Goal: Task Accomplishment & Management: Use online tool/utility

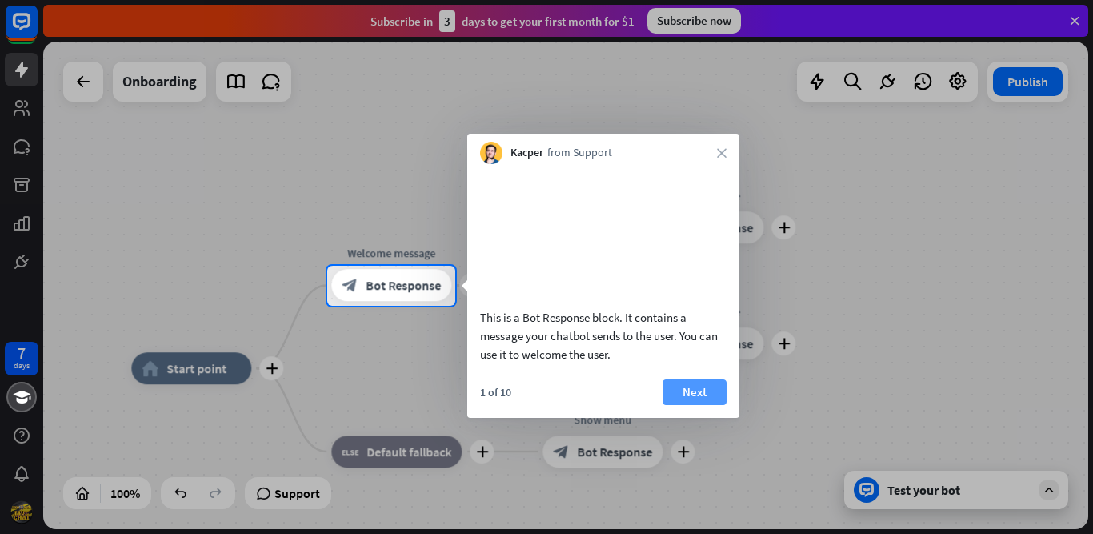
click at [533, 405] on button "Next" at bounding box center [695, 392] width 64 height 26
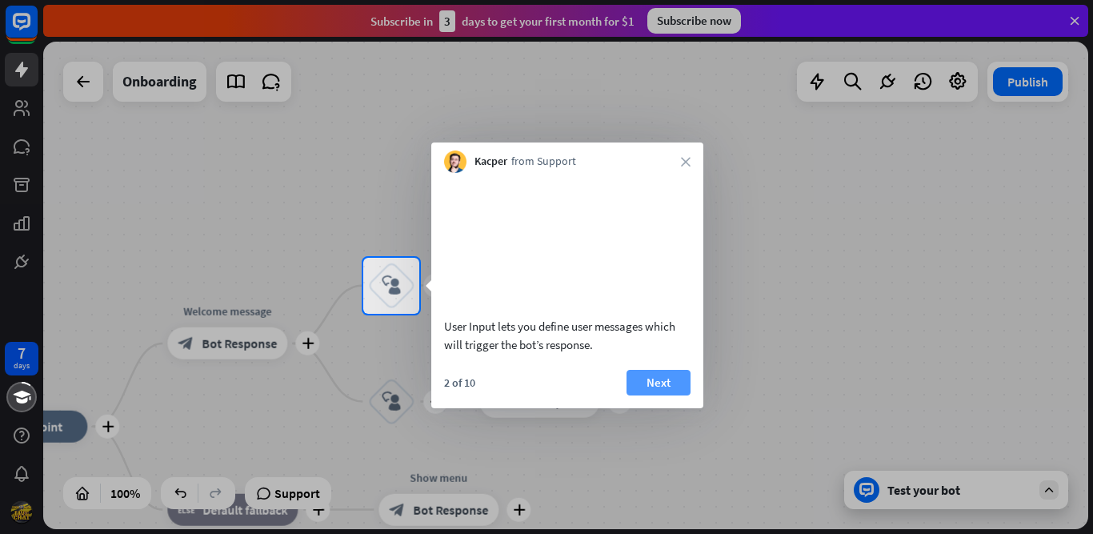
click at [533, 395] on button "Next" at bounding box center [659, 383] width 64 height 26
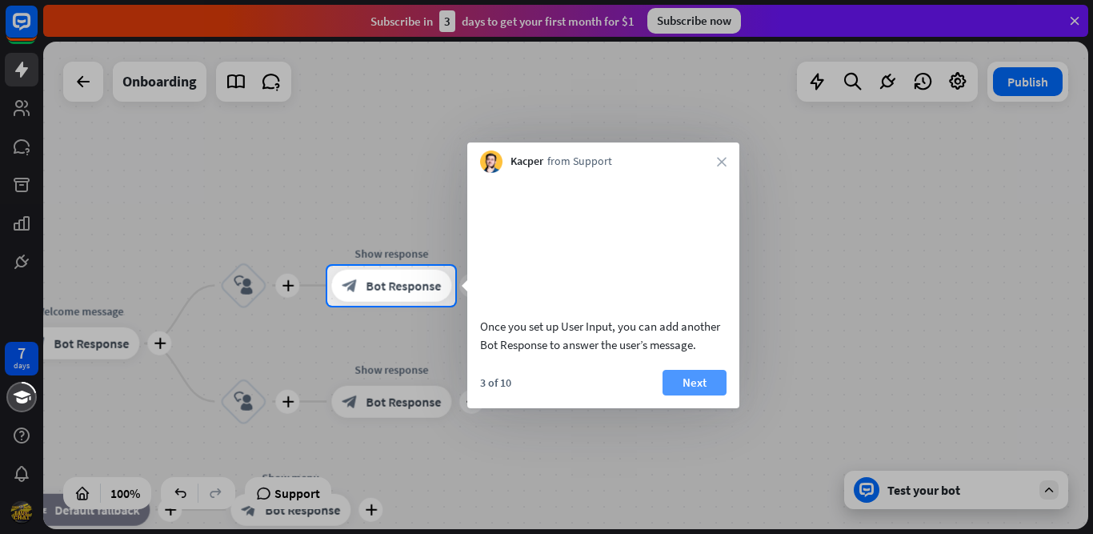
click at [533, 395] on button "Next" at bounding box center [695, 383] width 64 height 26
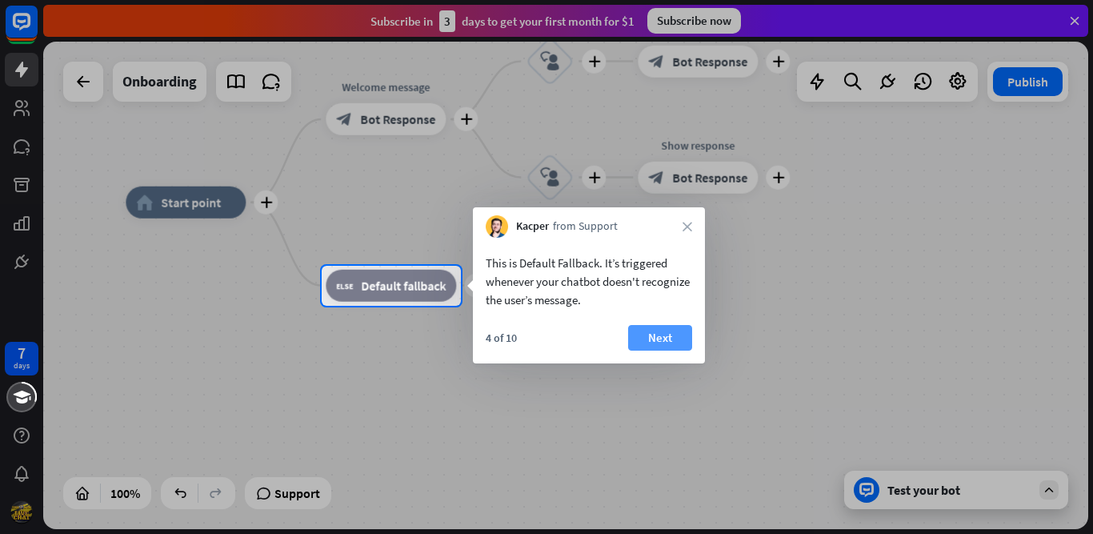
click at [533, 330] on button "Next" at bounding box center [660, 338] width 64 height 26
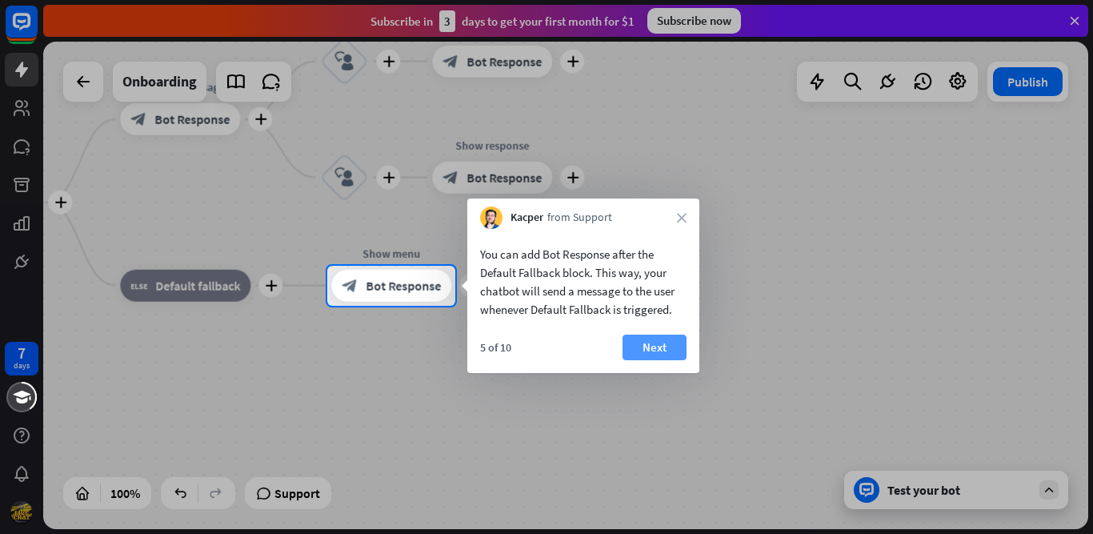
click at [533, 351] on button "Next" at bounding box center [655, 348] width 64 height 26
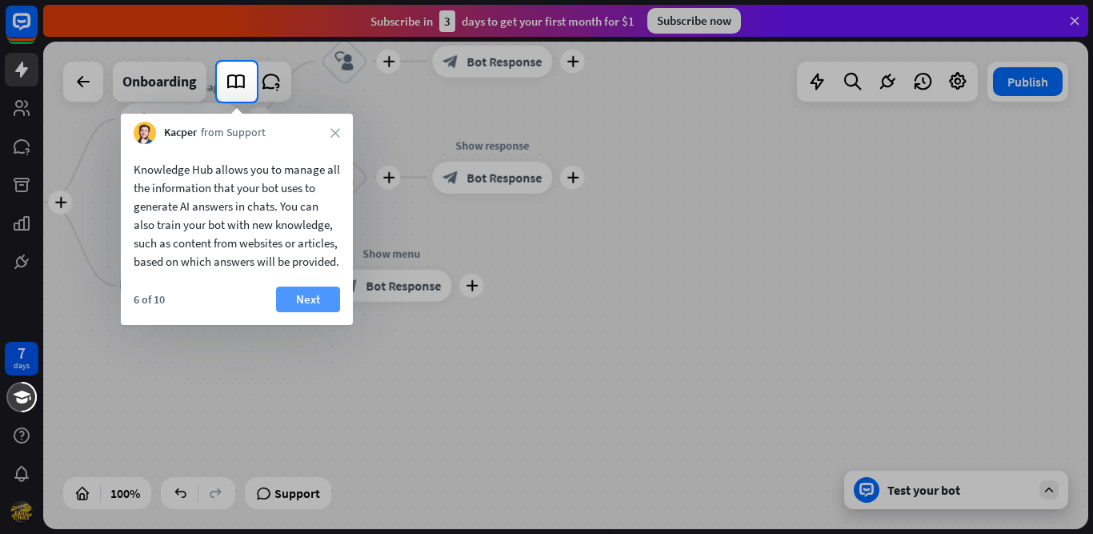
click at [329, 312] on button "Next" at bounding box center [308, 300] width 64 height 26
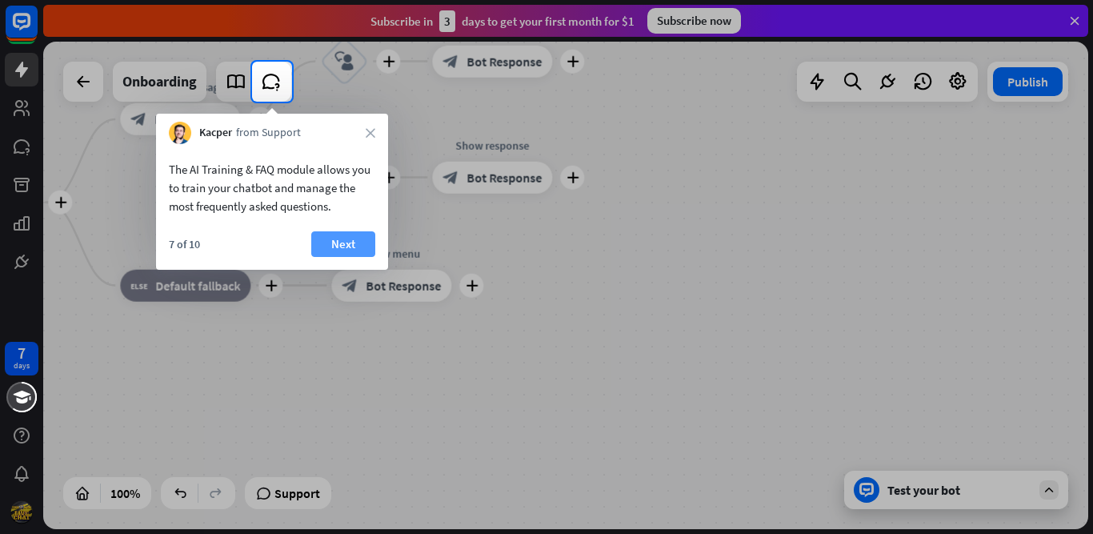
click at [351, 249] on button "Next" at bounding box center [343, 244] width 64 height 26
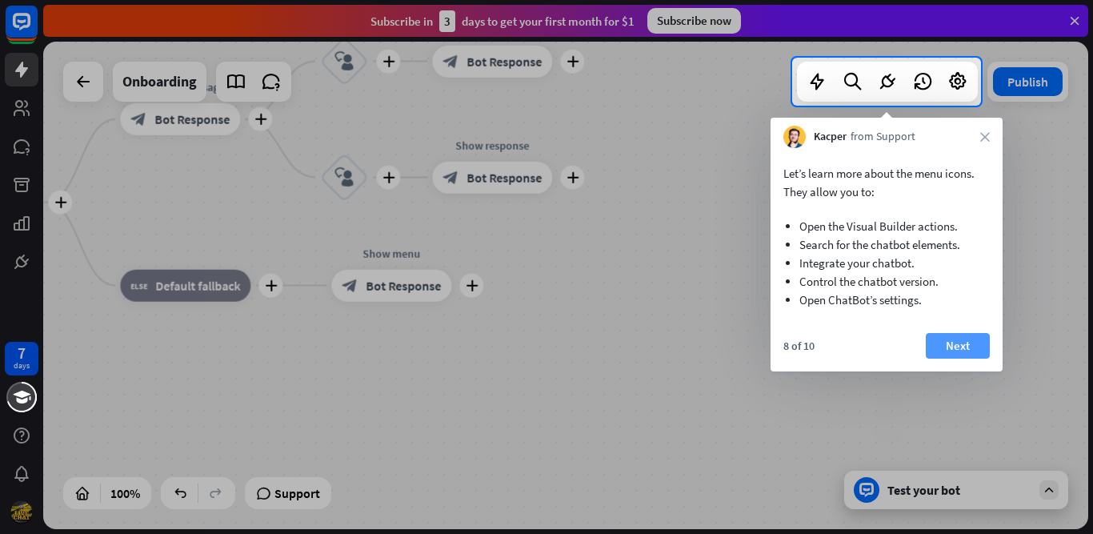
click at [533, 343] on button "Next" at bounding box center [958, 346] width 64 height 26
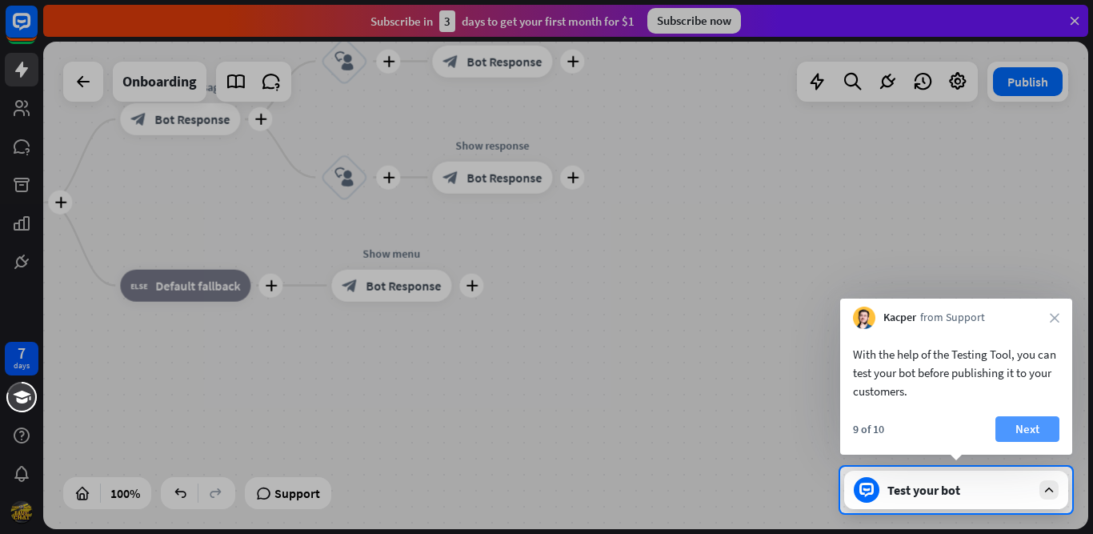
click at [533, 426] on button "Next" at bounding box center [1028, 429] width 64 height 26
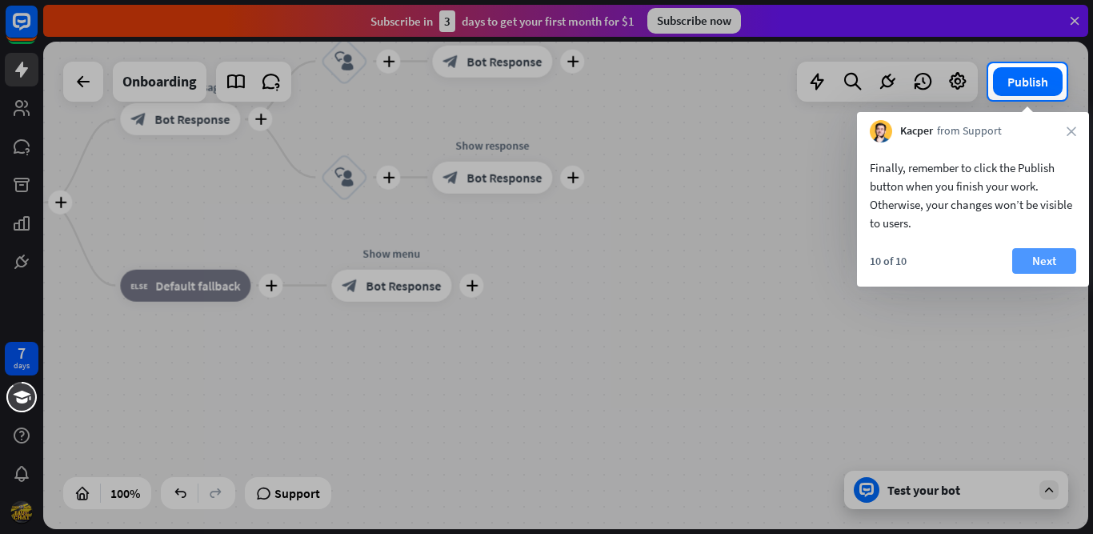
click at [533, 254] on button "Next" at bounding box center [1044, 261] width 64 height 26
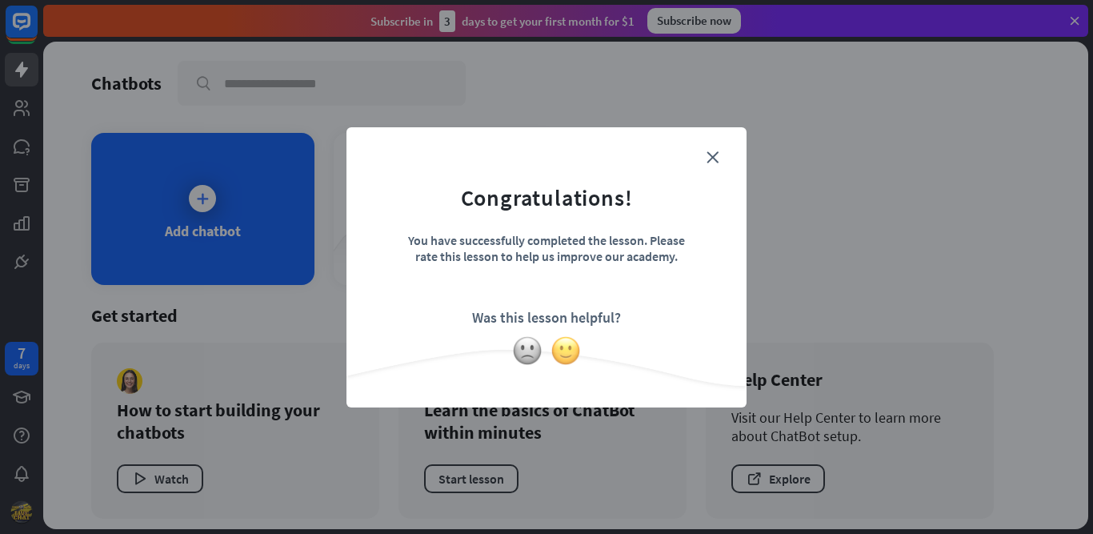
click at [533, 351] on img at bounding box center [566, 350] width 30 height 30
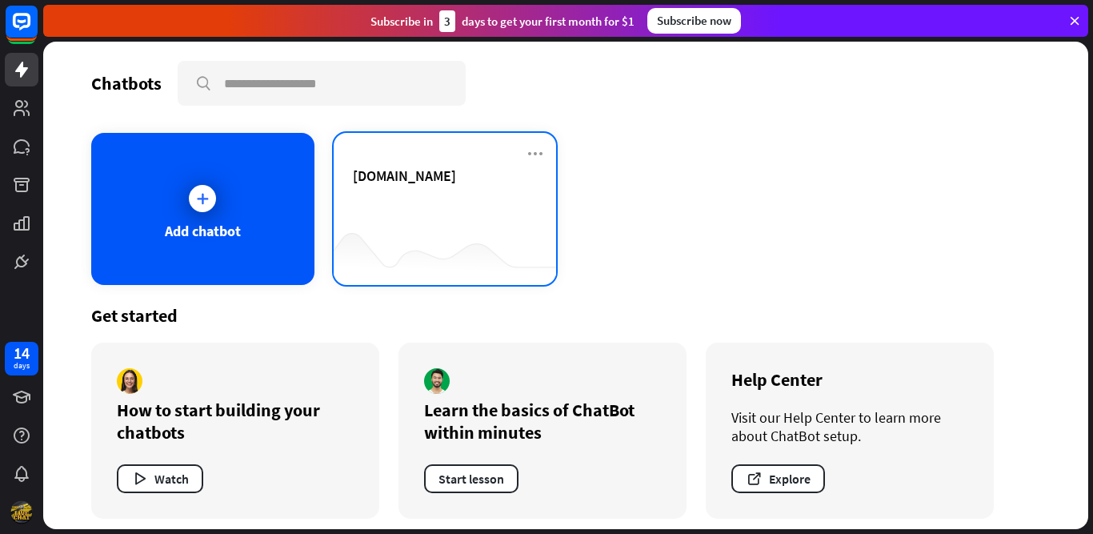
click at [405, 214] on div "[DOMAIN_NAME]" at bounding box center [445, 194] width 185 height 56
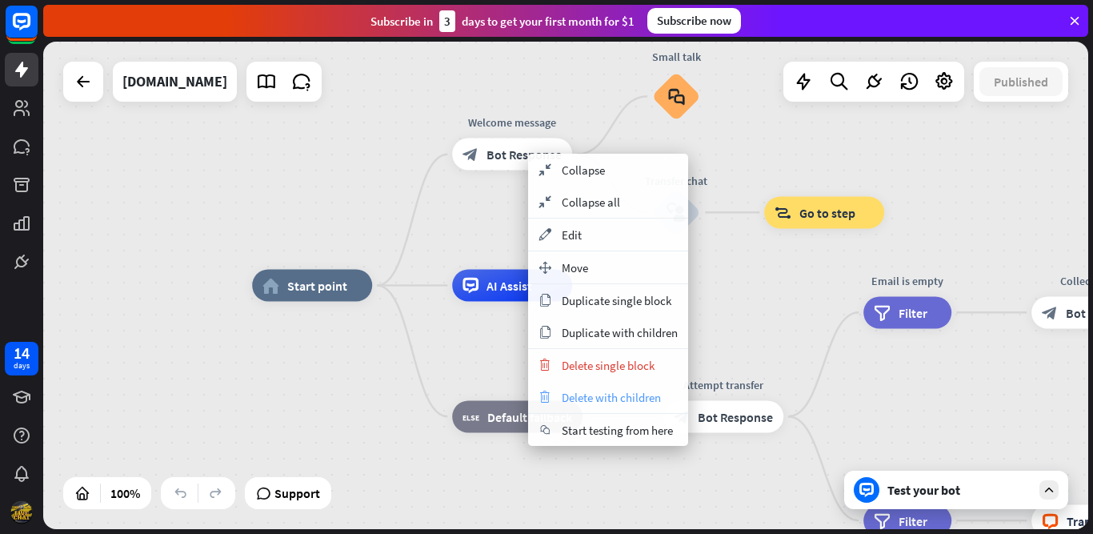
click at [533, 391] on span "Delete with children" at bounding box center [611, 397] width 99 height 15
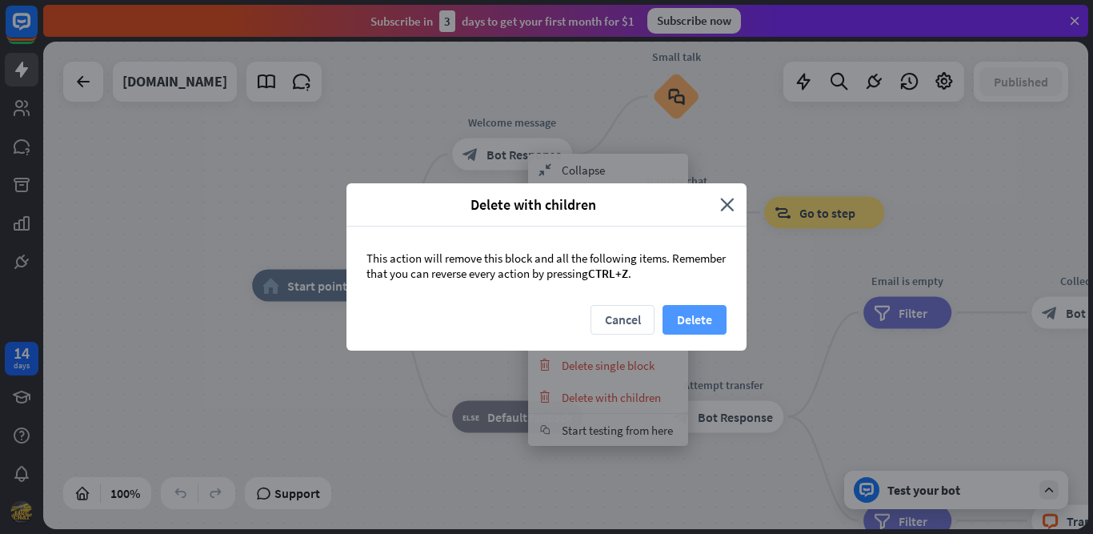
click at [533, 321] on button "Delete" at bounding box center [695, 320] width 64 height 30
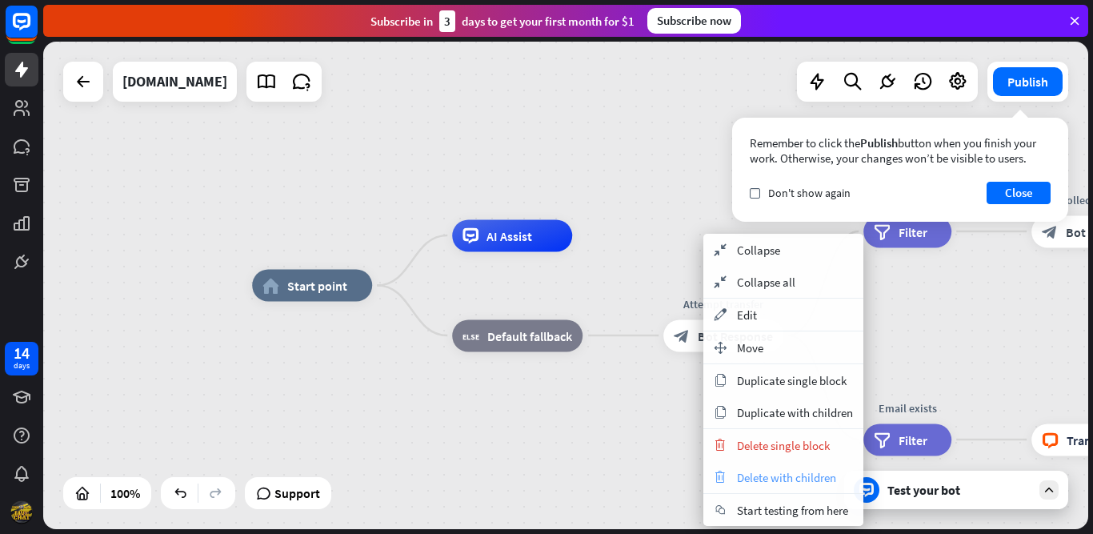
click at [533, 473] on span "Delete with children" at bounding box center [786, 477] width 99 height 15
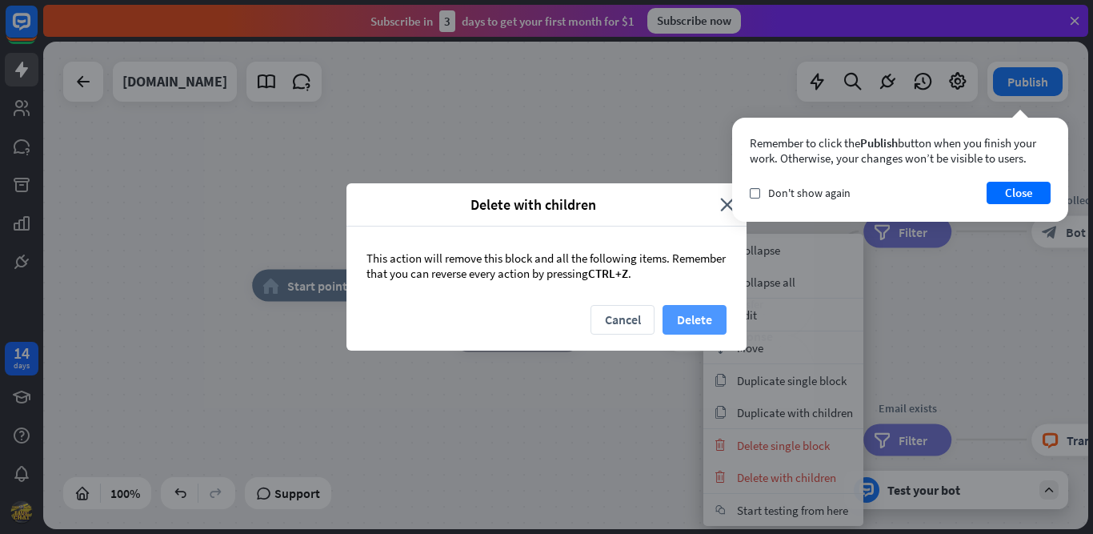
click at [533, 326] on button "Delete" at bounding box center [695, 320] width 64 height 30
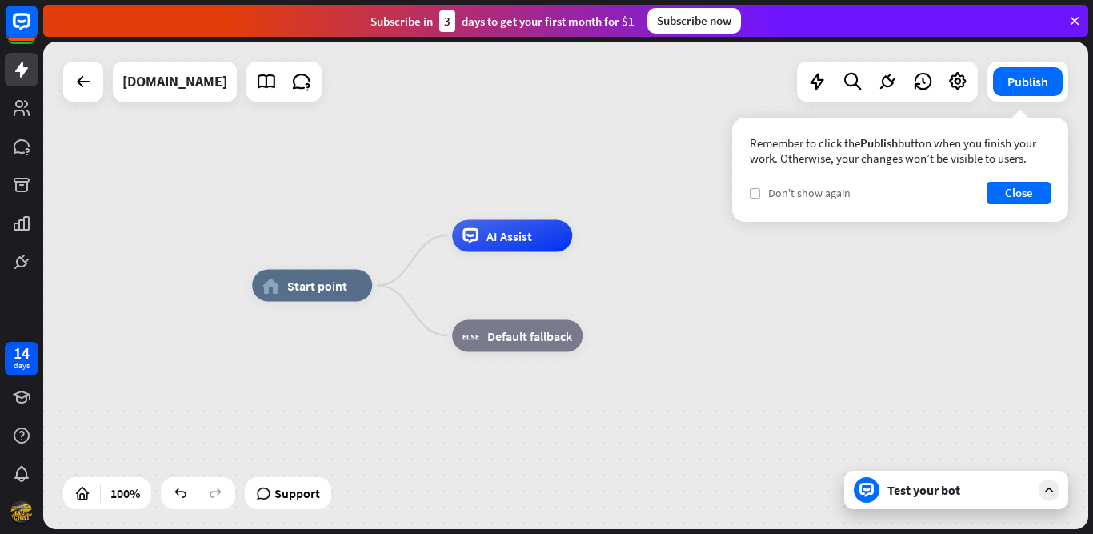
click at [533, 194] on icon "check" at bounding box center [755, 193] width 7 height 7
click at [533, 191] on button "Close" at bounding box center [1019, 193] width 64 height 22
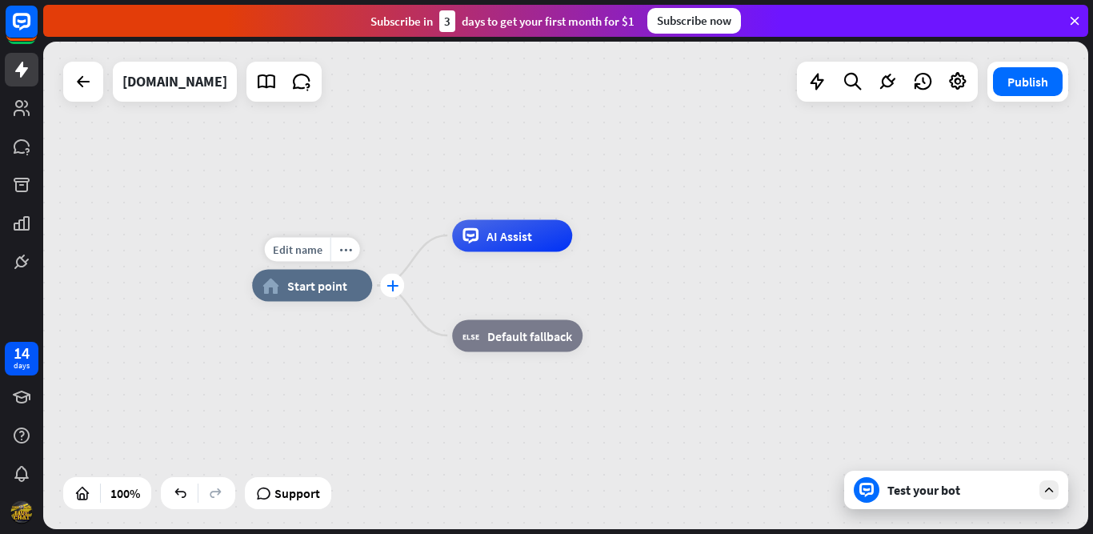
click at [392, 287] on icon "plus" at bounding box center [393, 285] width 12 height 11
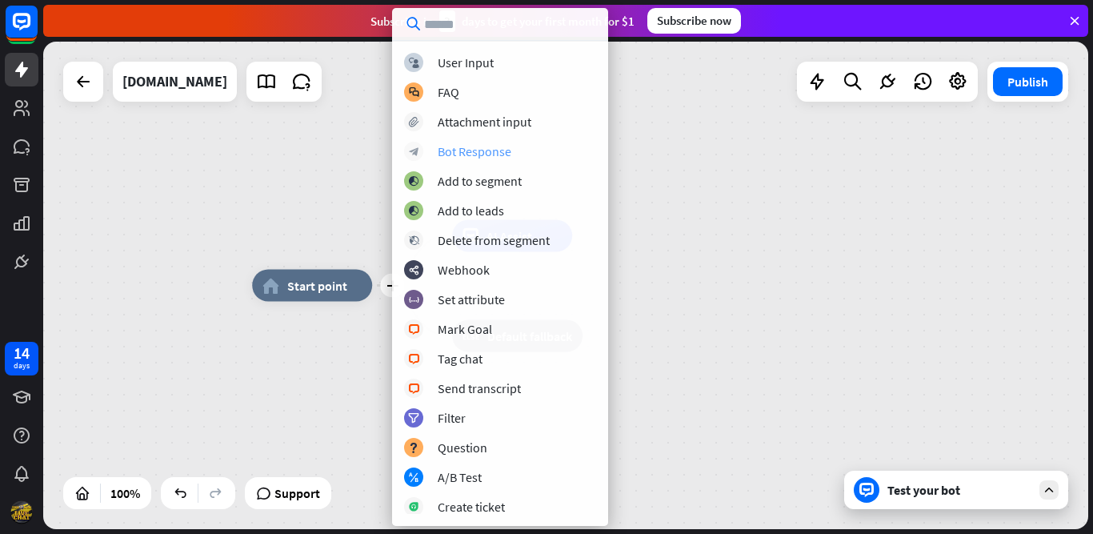
click at [465, 151] on div "Bot Response" at bounding box center [475, 151] width 74 height 16
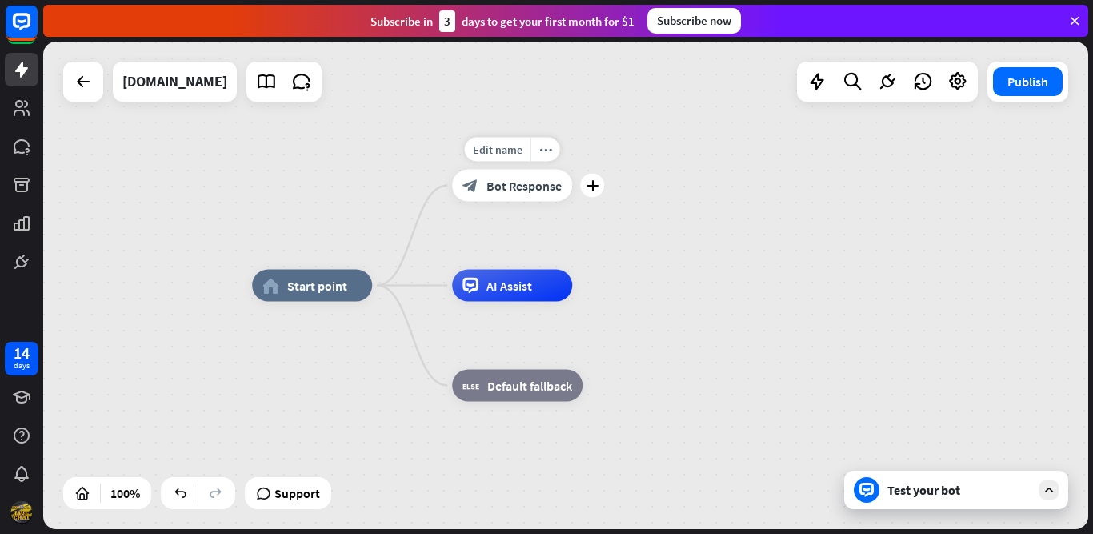
click at [480, 191] on div "block_bot_response Bot Response" at bounding box center [512, 186] width 120 height 32
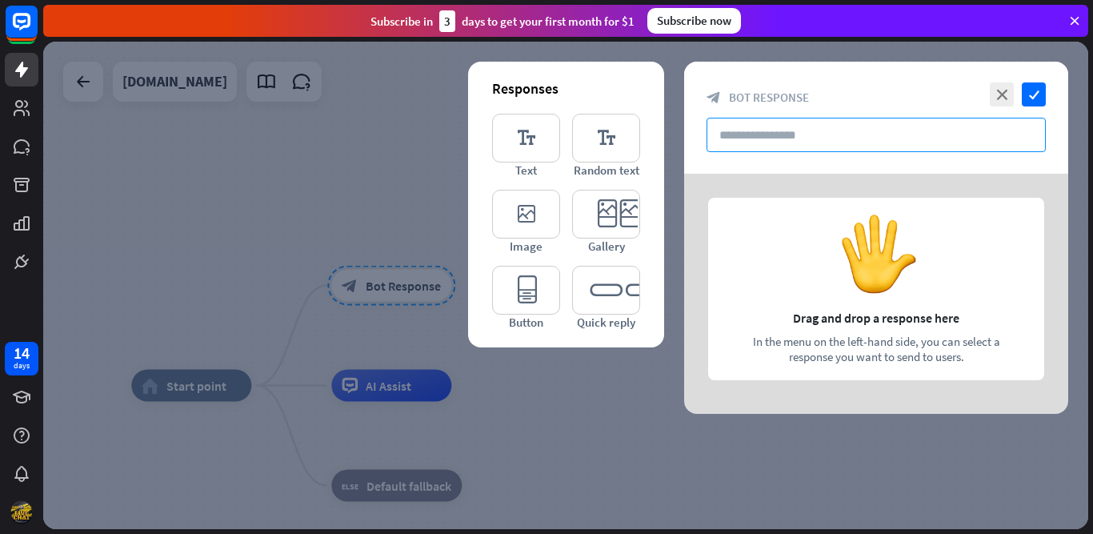
click at [533, 134] on input "text" at bounding box center [876, 135] width 339 height 34
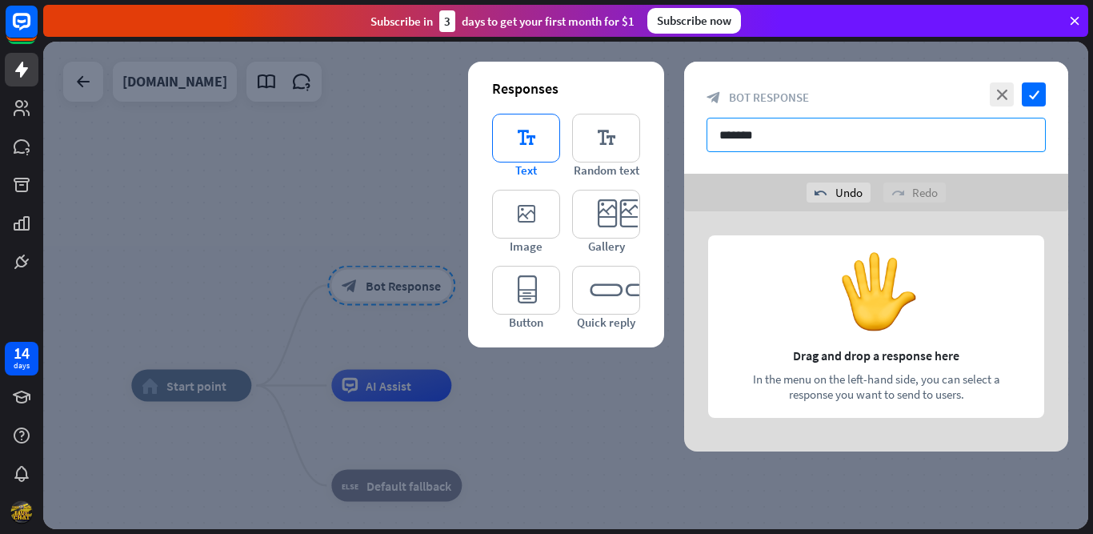
type input "*******"
click at [533, 141] on icon "editor_text" at bounding box center [526, 138] width 68 height 49
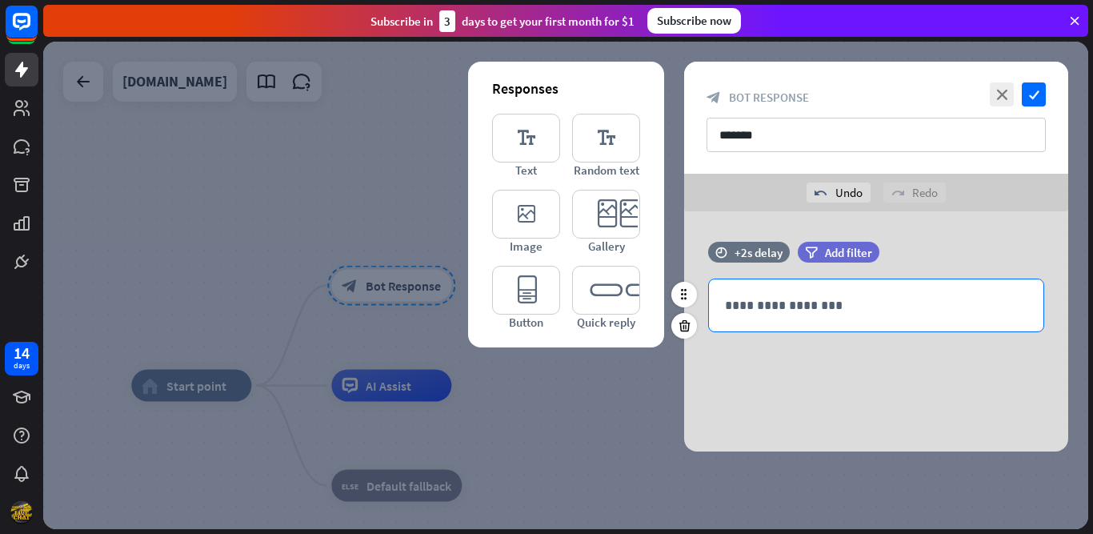
click at [533, 305] on p "**********" at bounding box center [876, 305] width 303 height 20
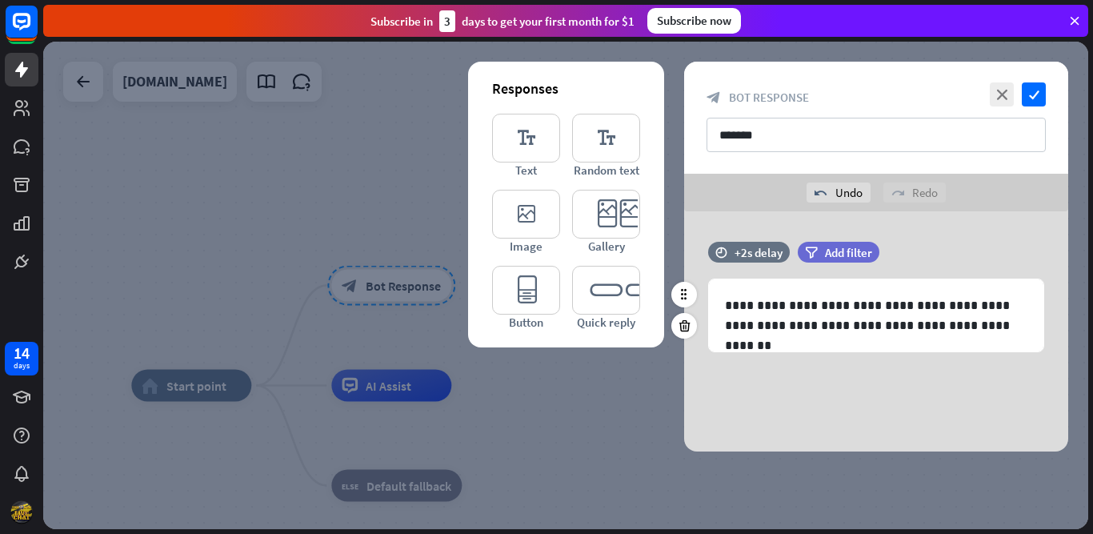
click at [533, 265] on div "filter Add filter" at bounding box center [879, 260] width 162 height 37
click at [533, 399] on div "**********" at bounding box center [876, 331] width 384 height 240
click at [533, 101] on icon "check" at bounding box center [1034, 94] width 24 height 24
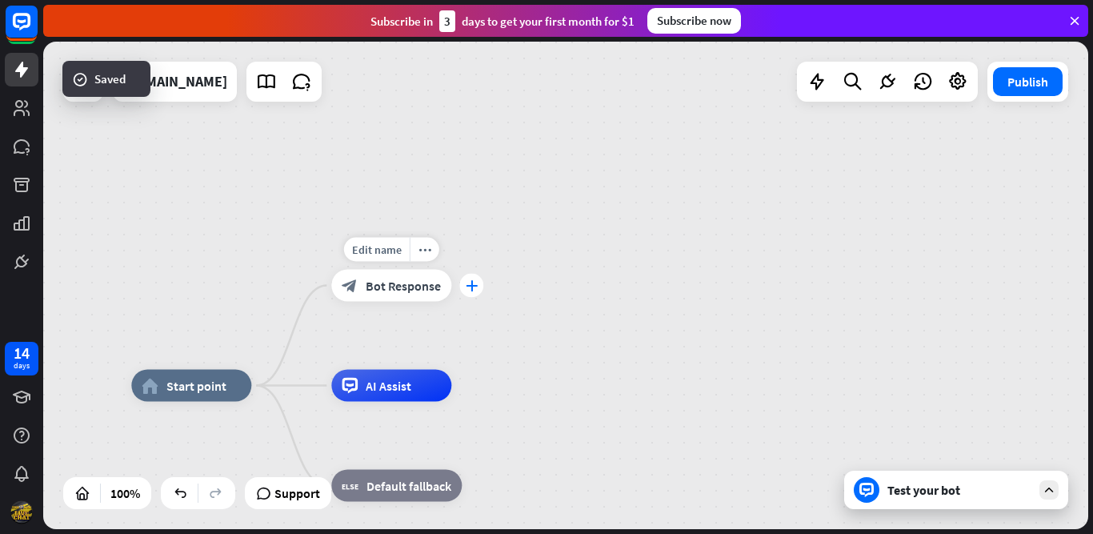
click at [470, 290] on icon "plus" at bounding box center [472, 285] width 12 height 11
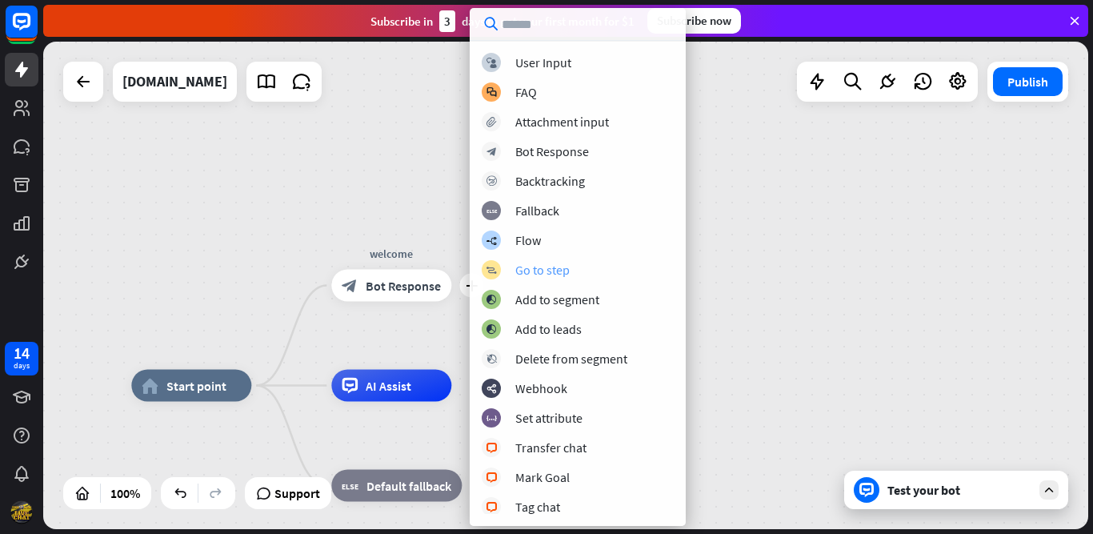
click at [527, 271] on div "Go to step" at bounding box center [542, 270] width 54 height 16
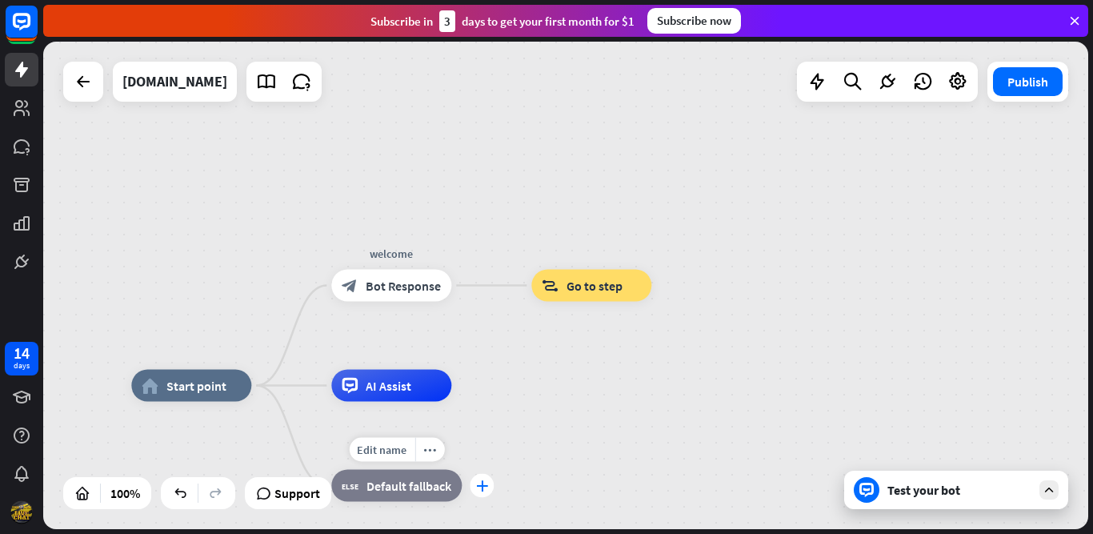
click at [481, 484] on icon "plus" at bounding box center [482, 485] width 12 height 11
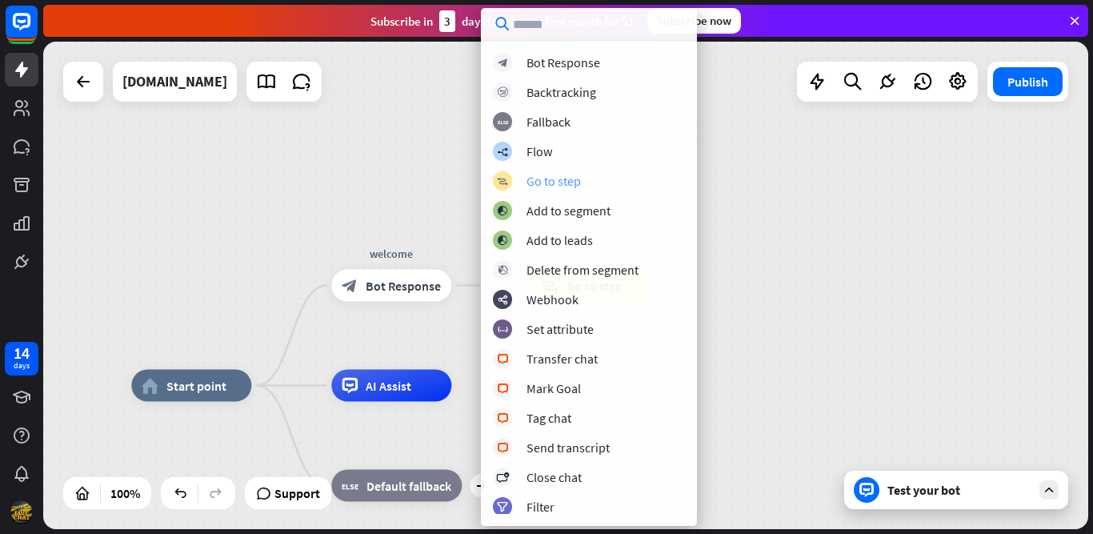
click at [533, 188] on div "Go to step" at bounding box center [554, 181] width 54 height 16
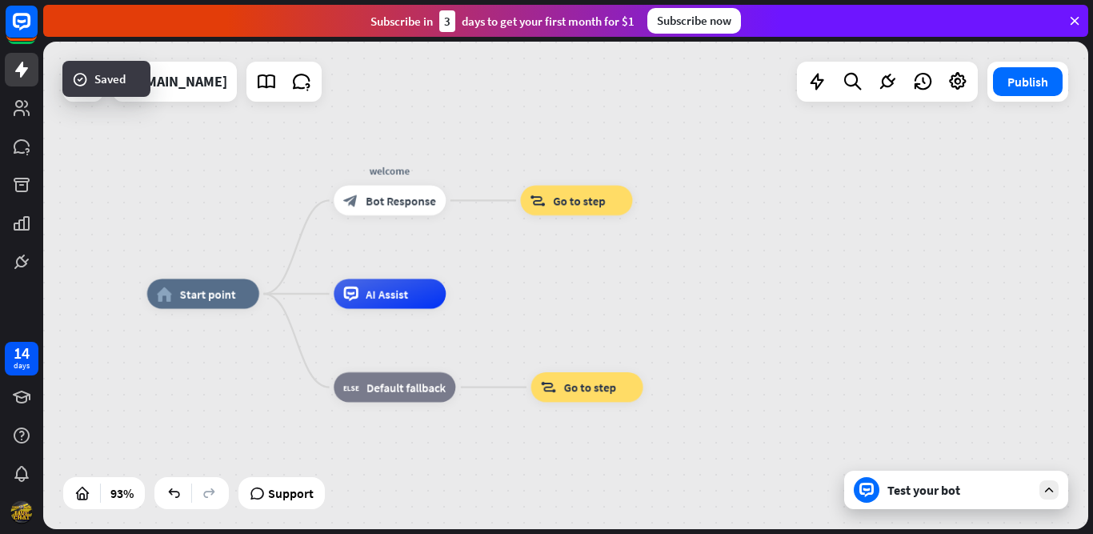
drag, startPoint x: 682, startPoint y: 371, endPoint x: 647, endPoint y: 252, distance: 123.6
click at [533, 275] on div "home_2 Start point welcome block_bot_response Bot Response block_goto Go to ste…" at bounding box center [565, 285] width 1045 height 487
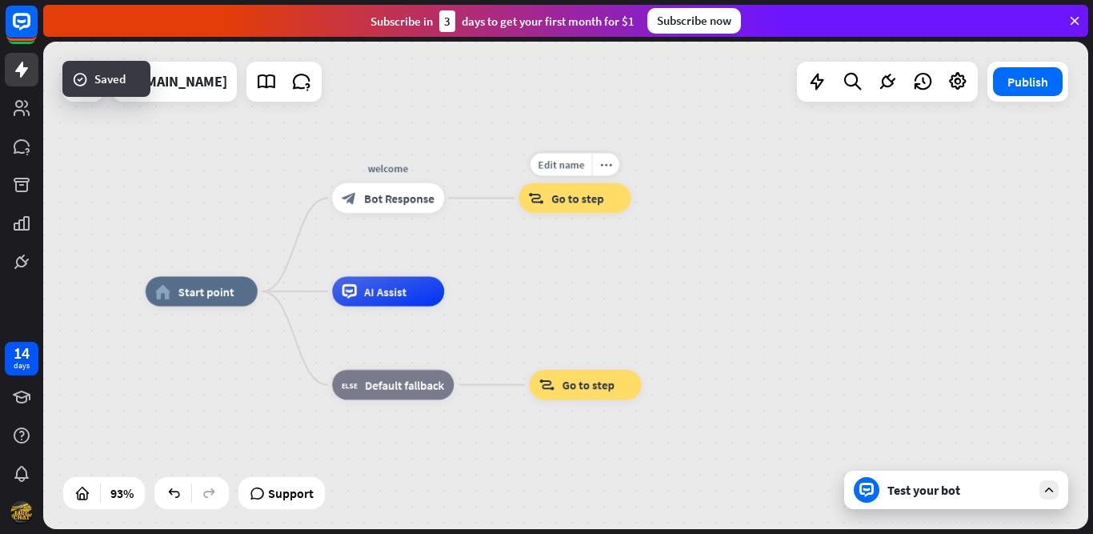
click at [533, 206] on div "block_goto Go to step" at bounding box center [575, 198] width 112 height 30
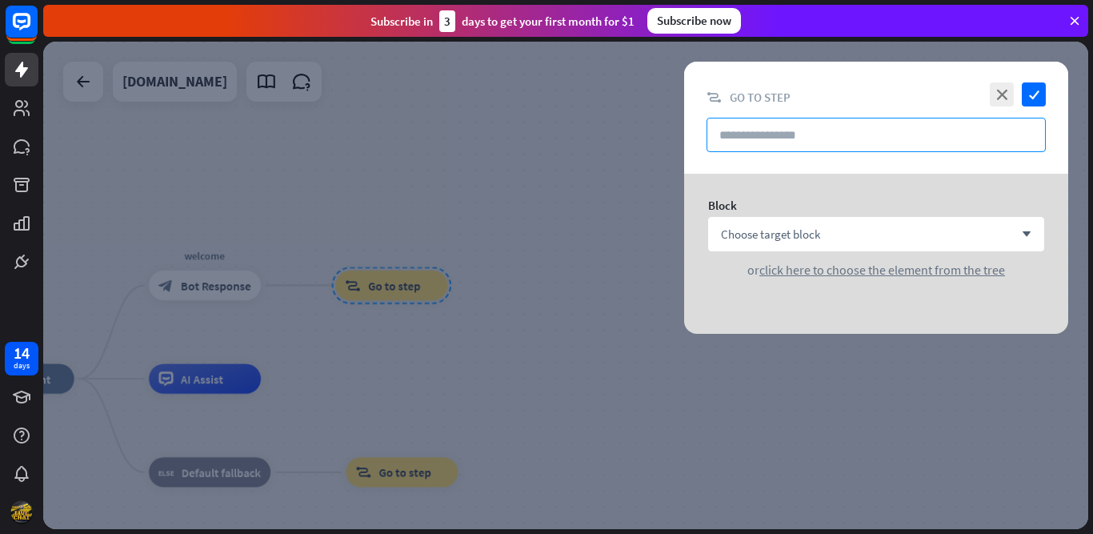
click at [533, 135] on input "text" at bounding box center [876, 135] width 339 height 34
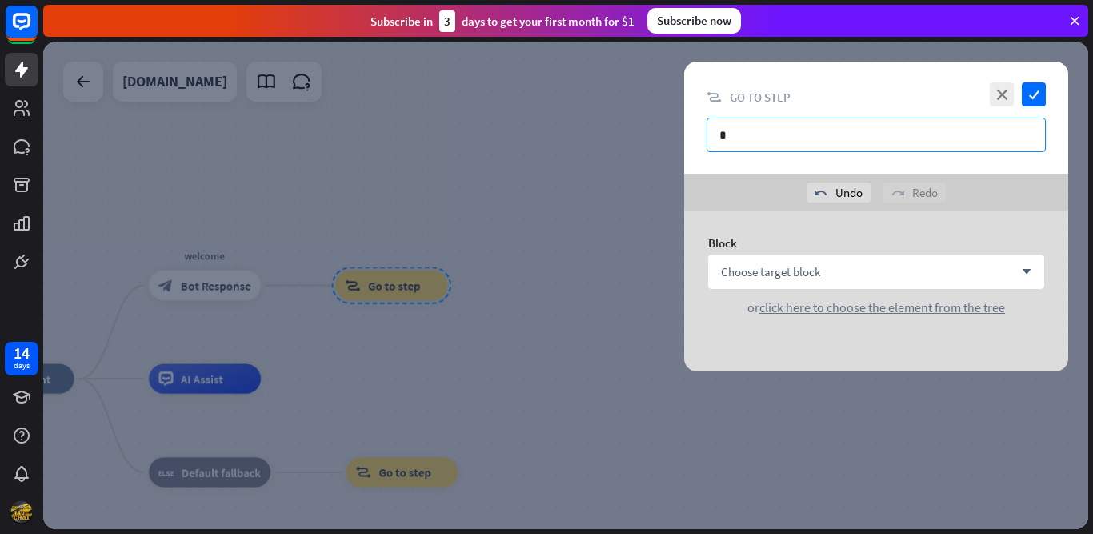
type input "*"
click at [533, 293] on div "Choose target block arrow_down or click here to choose the element from the tree" at bounding box center [876, 285] width 336 height 61
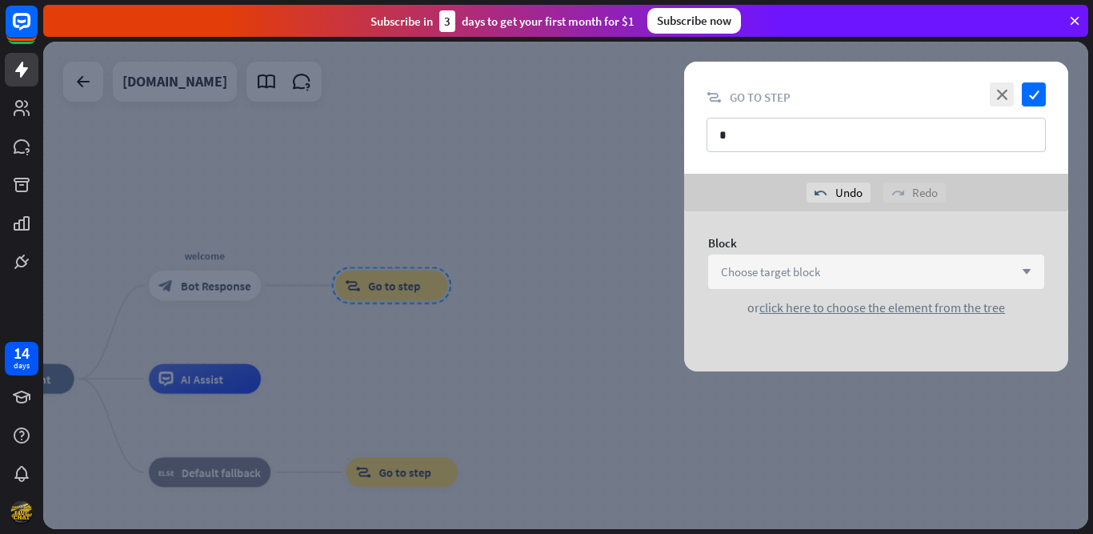
click at [533, 278] on span "Choose target block" at bounding box center [770, 271] width 99 height 15
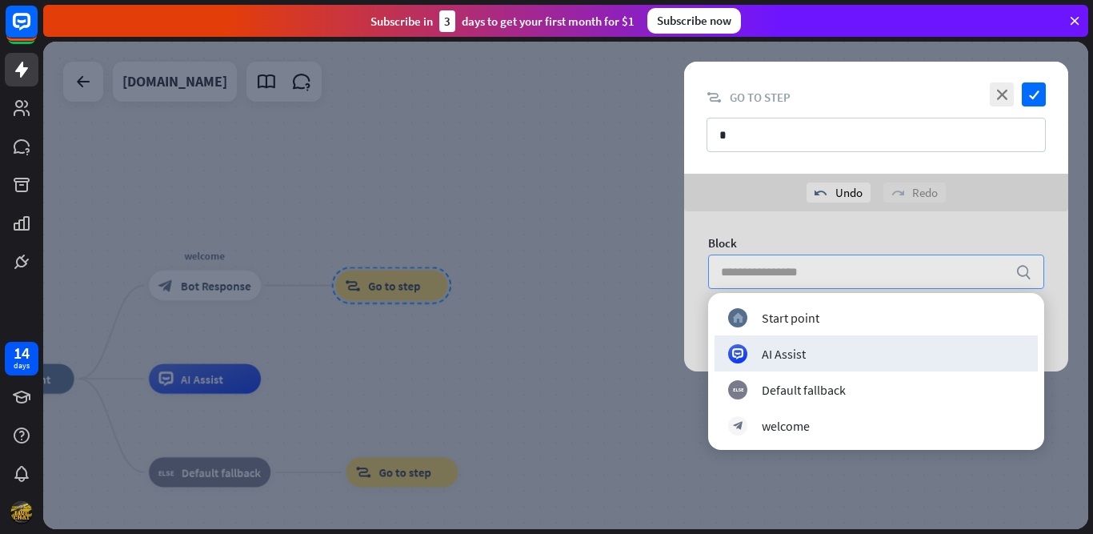
click at [533, 348] on div "AI Assist" at bounding box center [784, 354] width 44 height 16
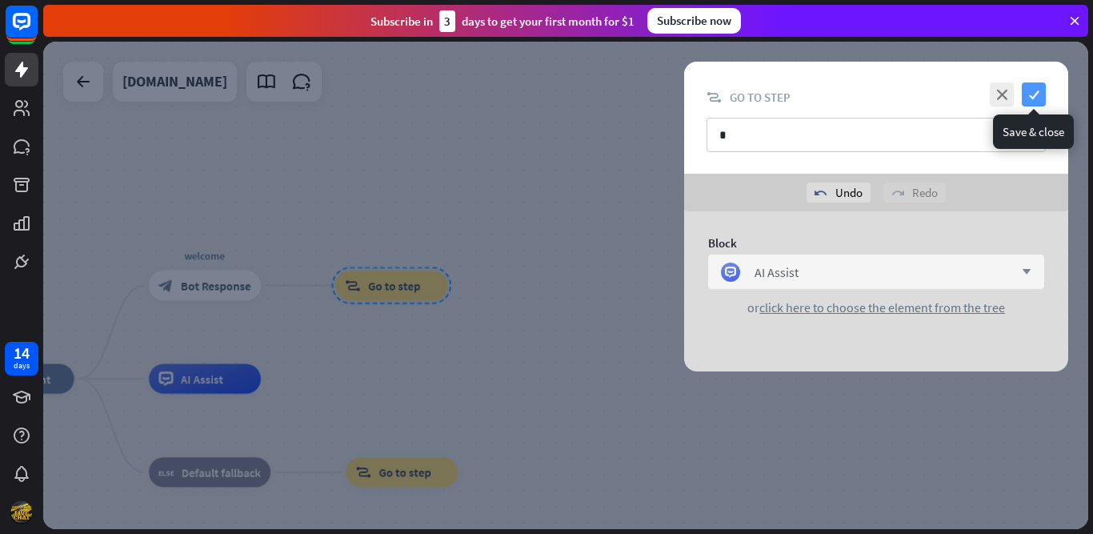
click at [533, 95] on icon "check" at bounding box center [1034, 94] width 24 height 24
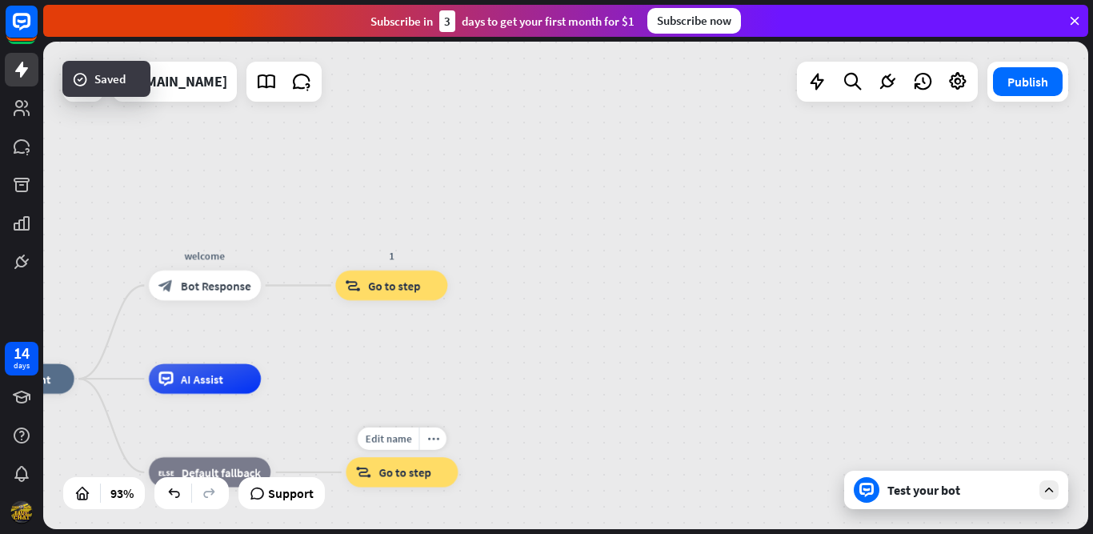
click at [414, 467] on span "Go to step" at bounding box center [405, 472] width 52 height 15
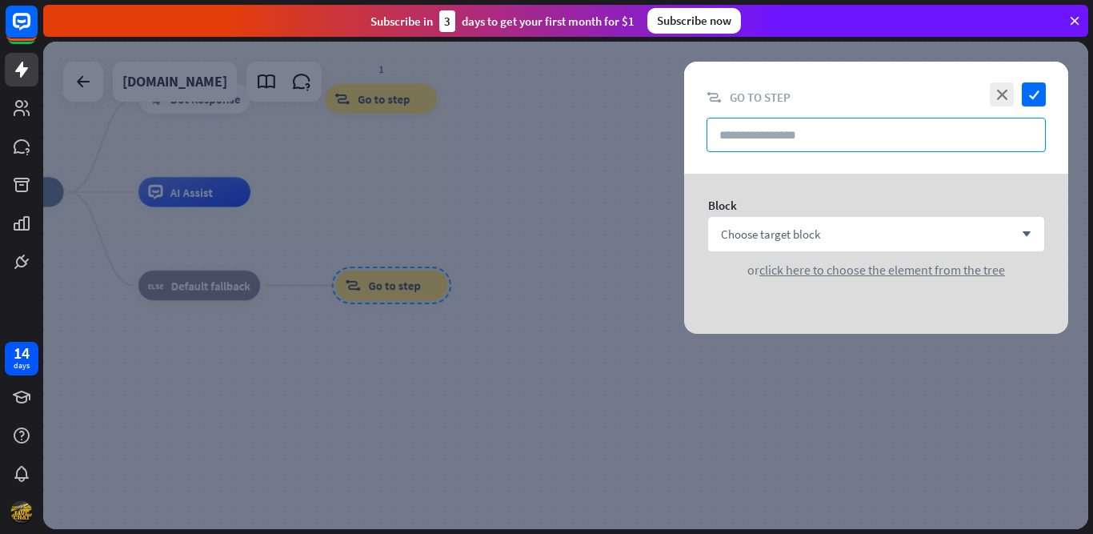
click at [533, 134] on input "text" at bounding box center [876, 135] width 339 height 34
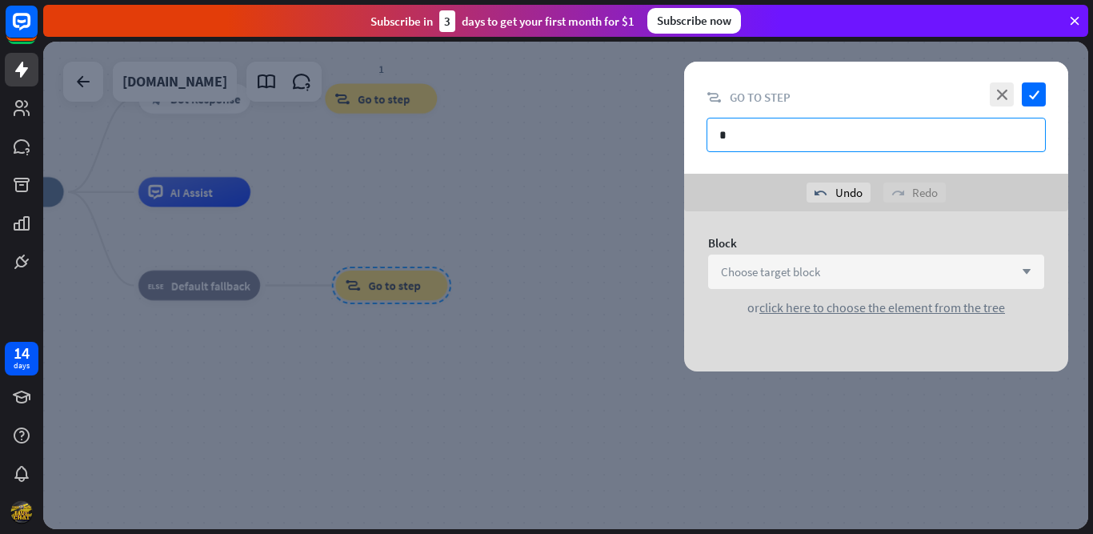
type input "*"
click at [533, 260] on div "Choose target block arrow_down" at bounding box center [876, 272] width 336 height 34
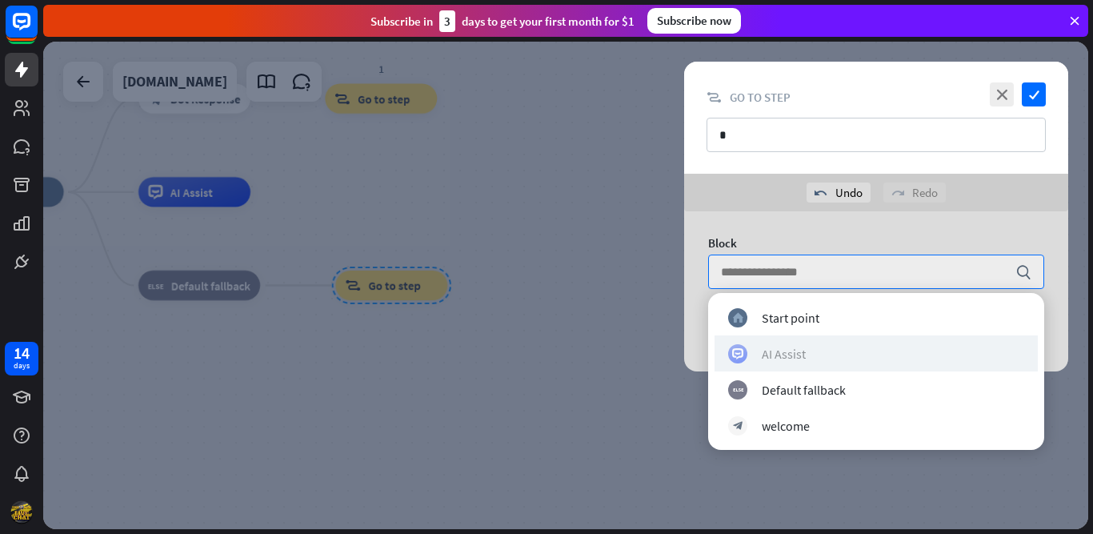
click at [533, 351] on div "AI Assist" at bounding box center [784, 354] width 44 height 16
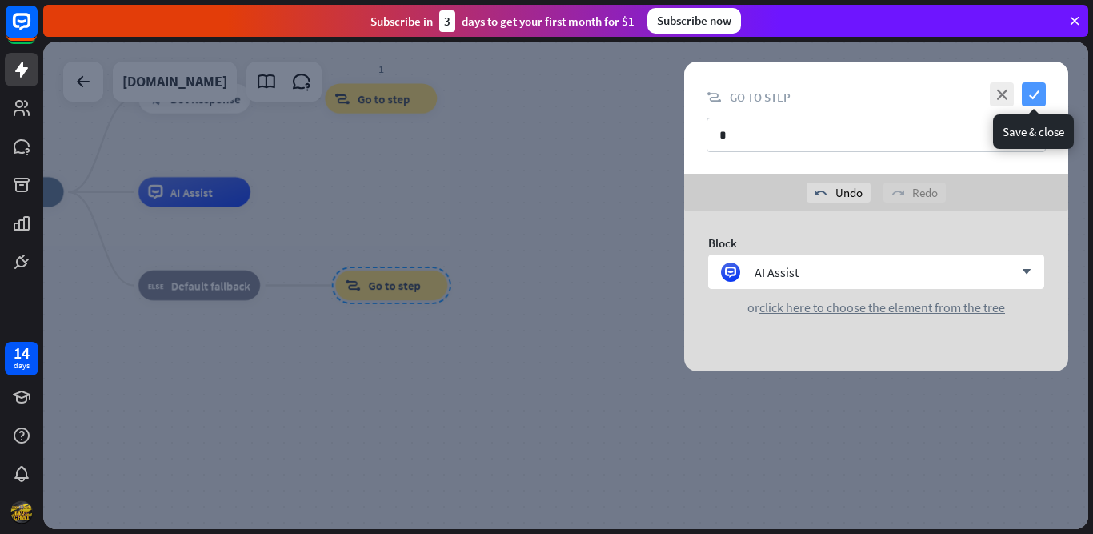
click at [533, 95] on icon "check" at bounding box center [1034, 94] width 24 height 24
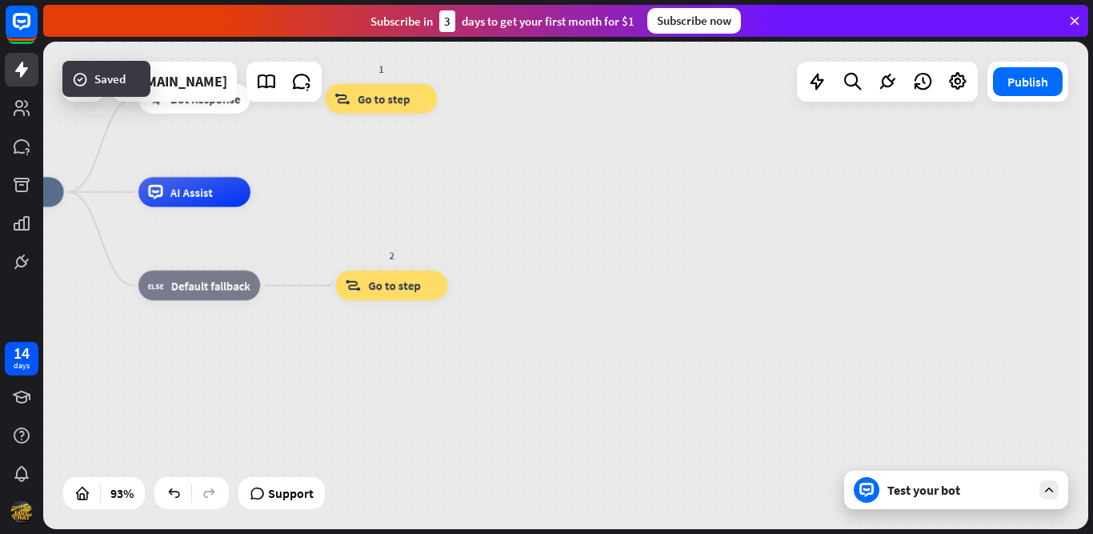
click at [533, 273] on div "home_2 Start point welcome block_bot_response Bot Response 1 block_goto Go to s…" at bounding box center [440, 419] width 976 height 455
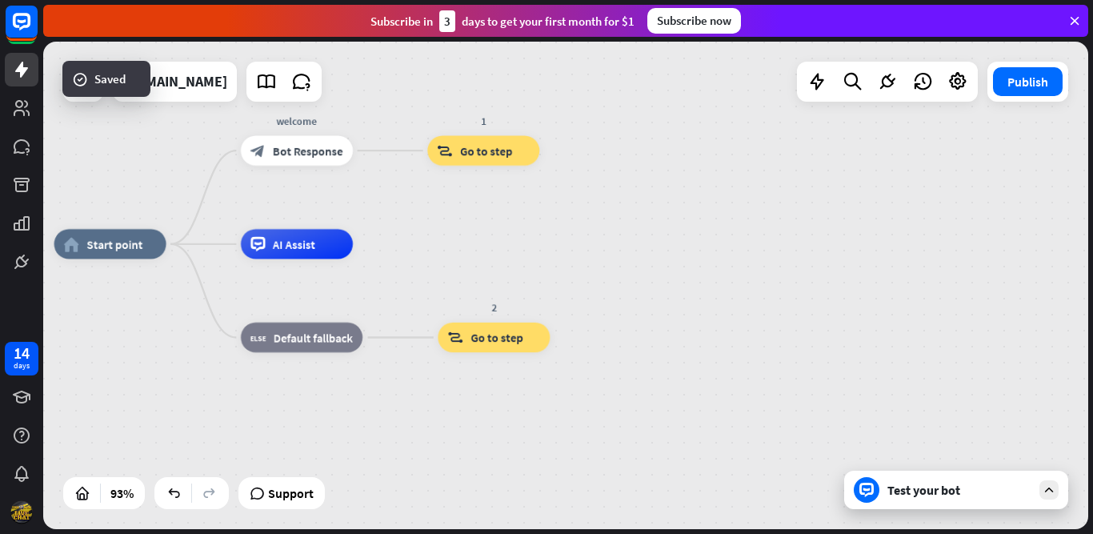
drag, startPoint x: 519, startPoint y: 232, endPoint x: 622, endPoint y: 284, distance: 114.9
click at [533, 284] on div "home_2 Start point welcome block_bot_response Bot Response 1 block_goto Go to s…" at bounding box center [542, 471] width 976 height 455
click at [533, 78] on icon at bounding box center [887, 81] width 21 height 21
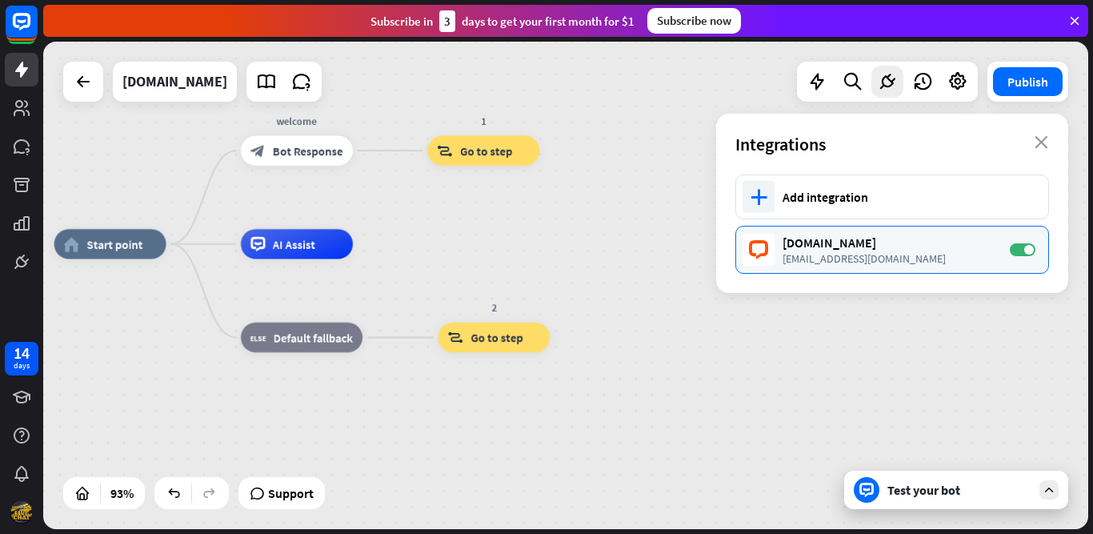
click at [533, 250] on div "[DOMAIN_NAME]" at bounding box center [888, 242] width 211 height 16
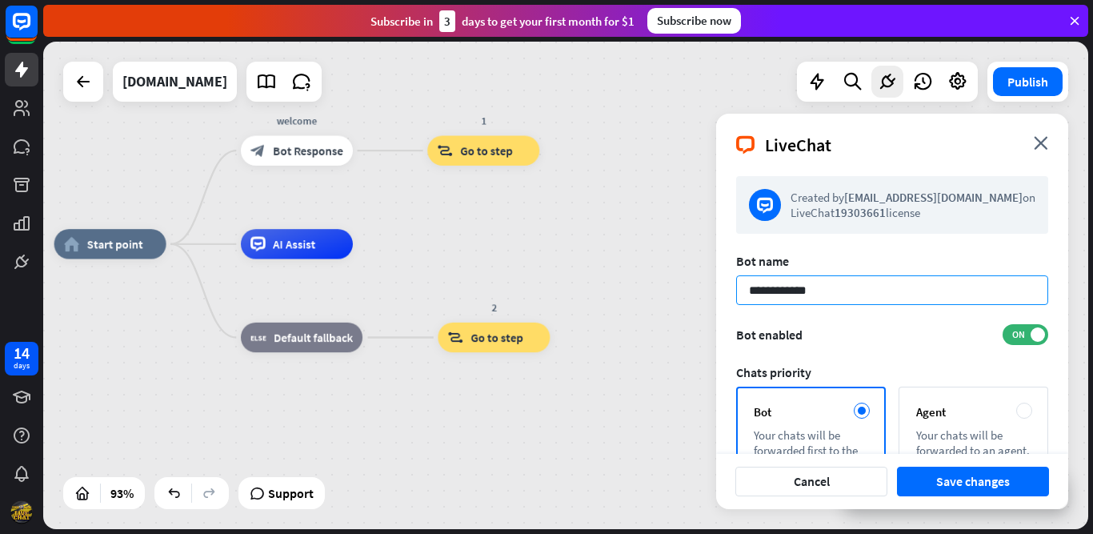
click at [533, 293] on input "**********" at bounding box center [892, 290] width 312 height 30
click at [533, 291] on input "**********" at bounding box center [892, 290] width 312 height 30
paste input "*****"
type input "**********"
click at [533, 327] on div "Bot enabled ON" at bounding box center [892, 334] width 312 height 21
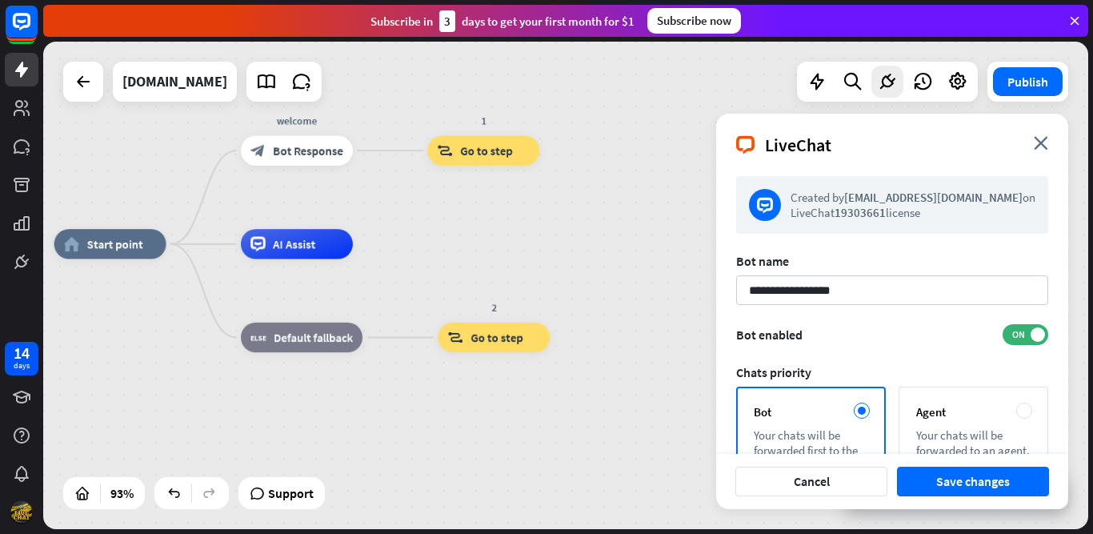
scroll to position [214, 0]
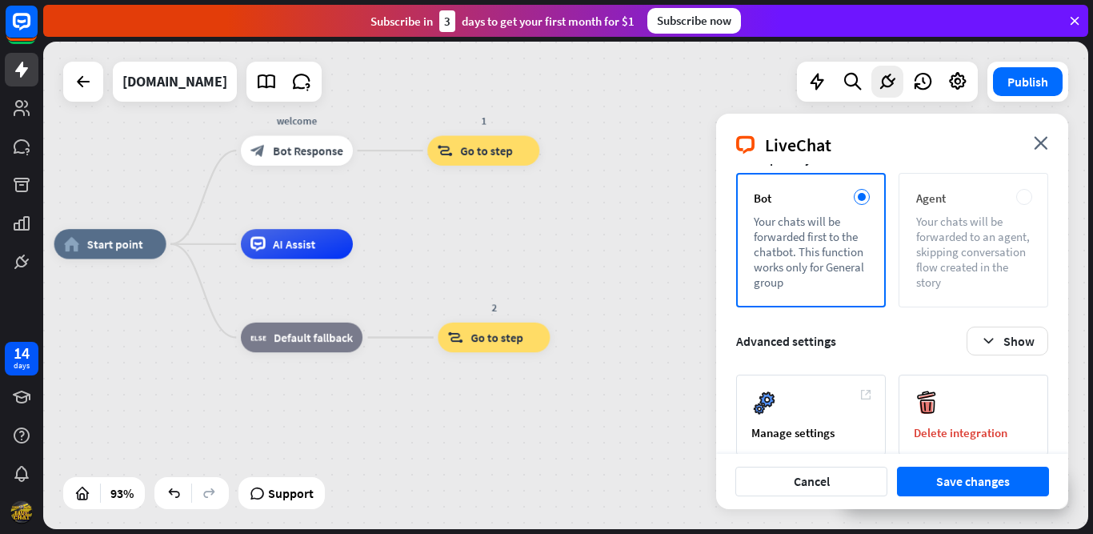
click at [533, 219] on div "Your chats will be forwarded to an agent, skipping conversation flow created in…" at bounding box center [973, 252] width 114 height 76
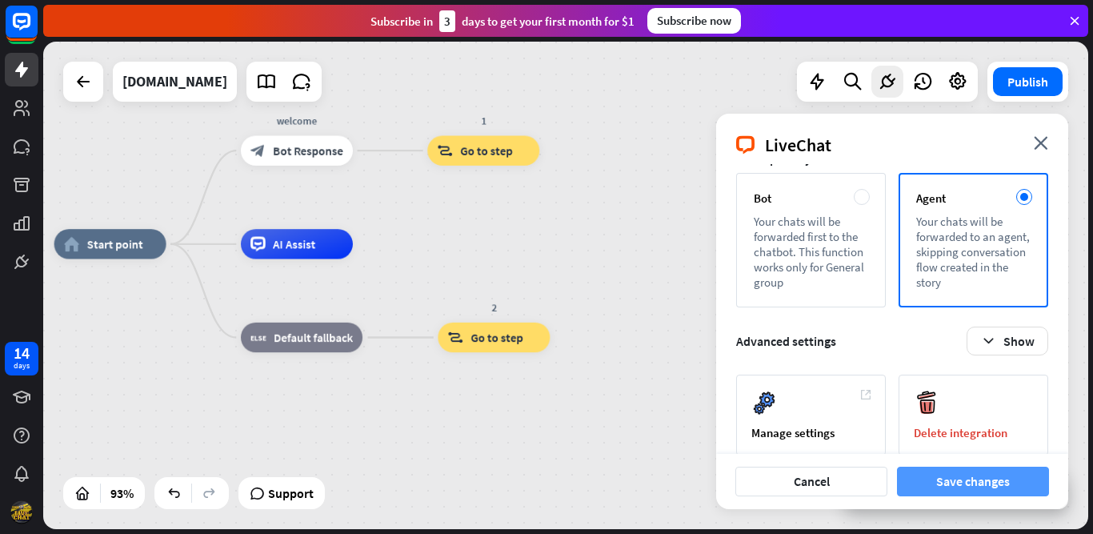
click at [533, 491] on button "Save changes" at bounding box center [973, 482] width 152 height 30
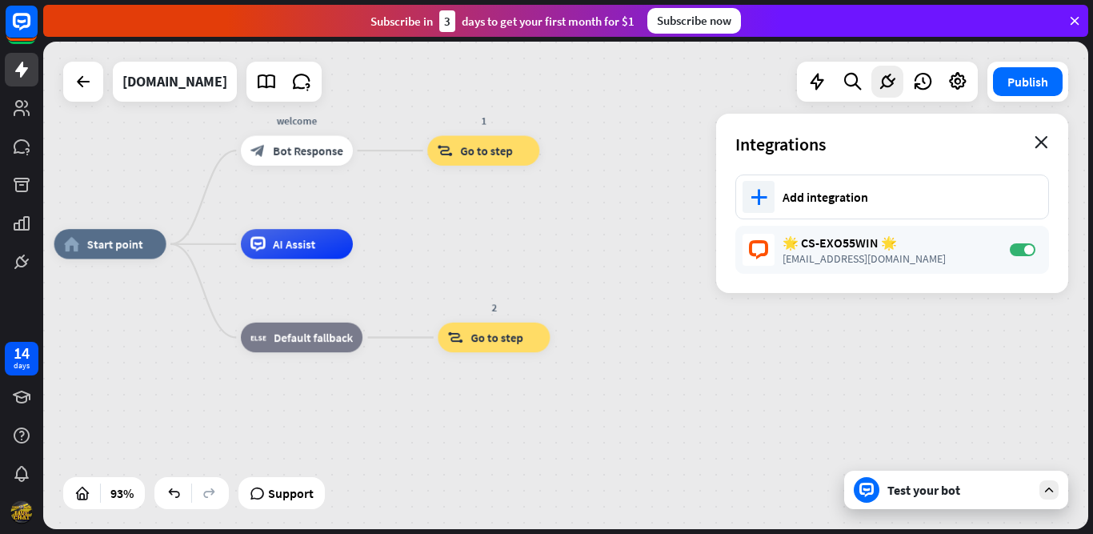
click at [533, 139] on icon "close" at bounding box center [1042, 142] width 14 height 13
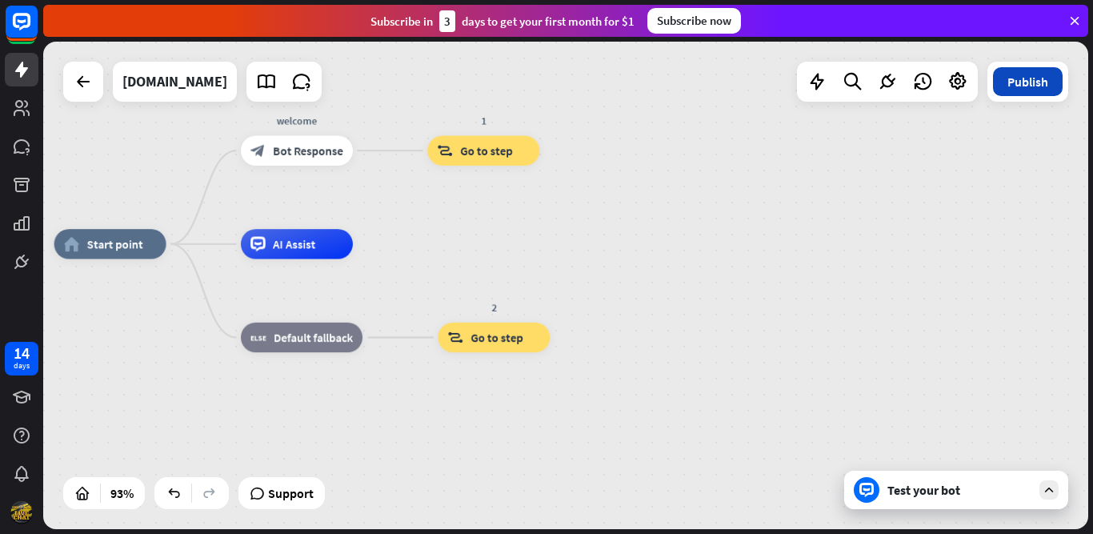
click at [533, 77] on button "Publish" at bounding box center [1028, 81] width 70 height 29
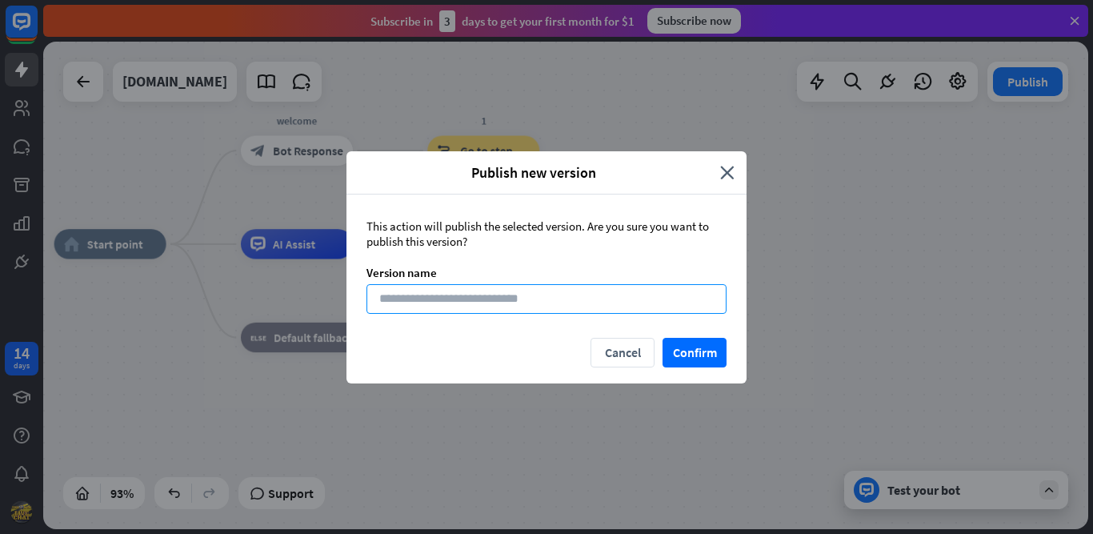
click at [495, 299] on input at bounding box center [547, 299] width 360 height 30
paste input "**********"
type input "**********"
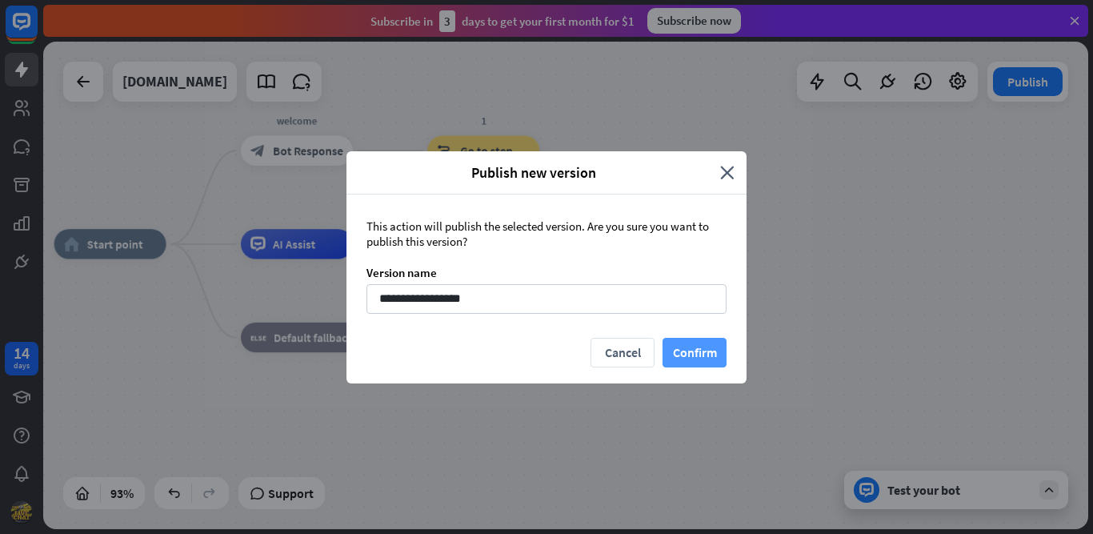
click at [533, 350] on button "Confirm" at bounding box center [695, 353] width 64 height 30
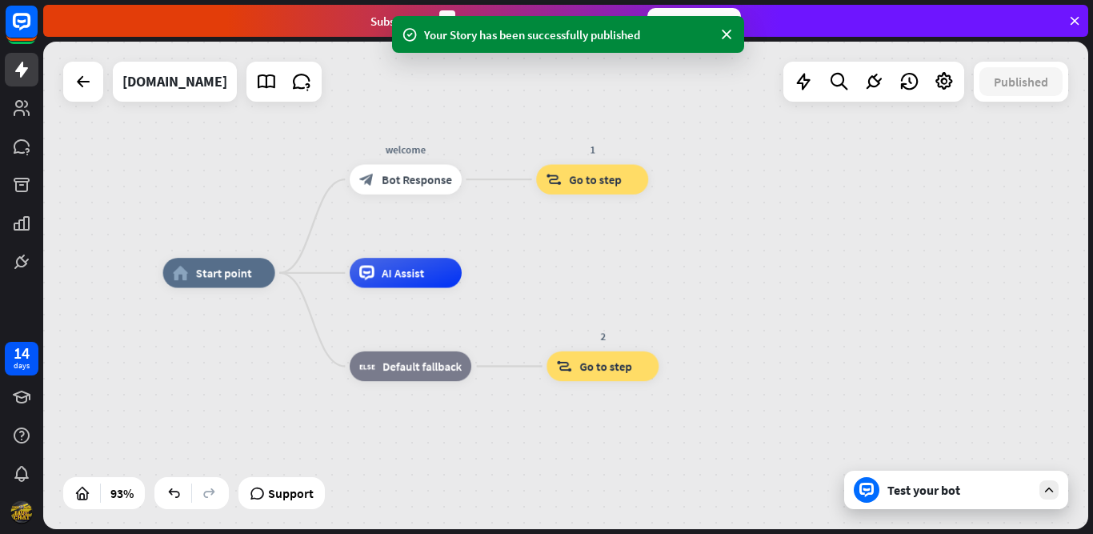
drag, startPoint x: 617, startPoint y: 230, endPoint x: 731, endPoint y: 262, distance: 118.8
click at [533, 262] on div "home_2 Start point welcome block_bot_response Bot Response 1 block_goto Go to s…" at bounding box center [565, 285] width 1045 height 487
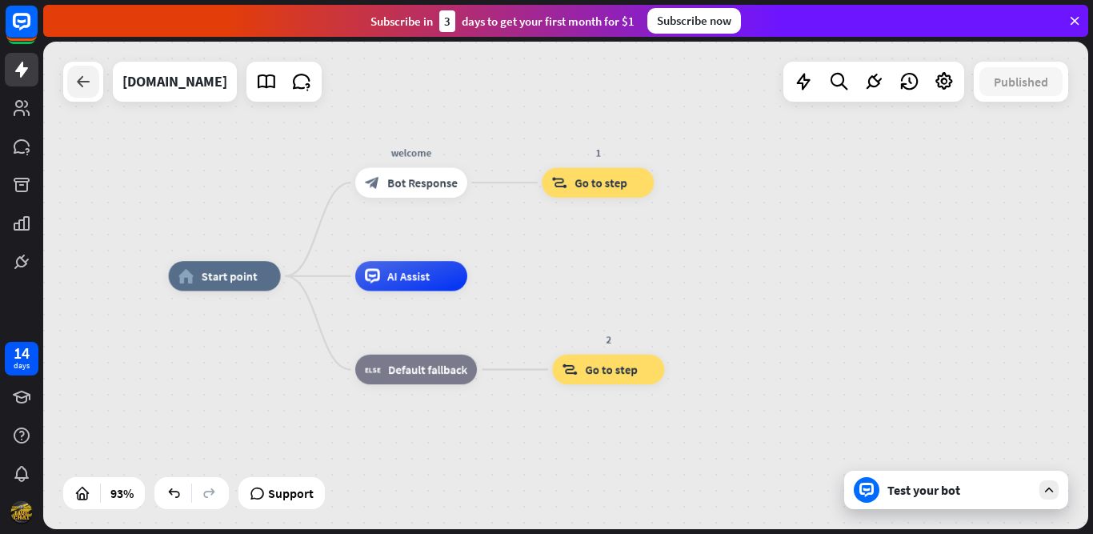
click at [85, 78] on icon at bounding box center [83, 81] width 19 height 19
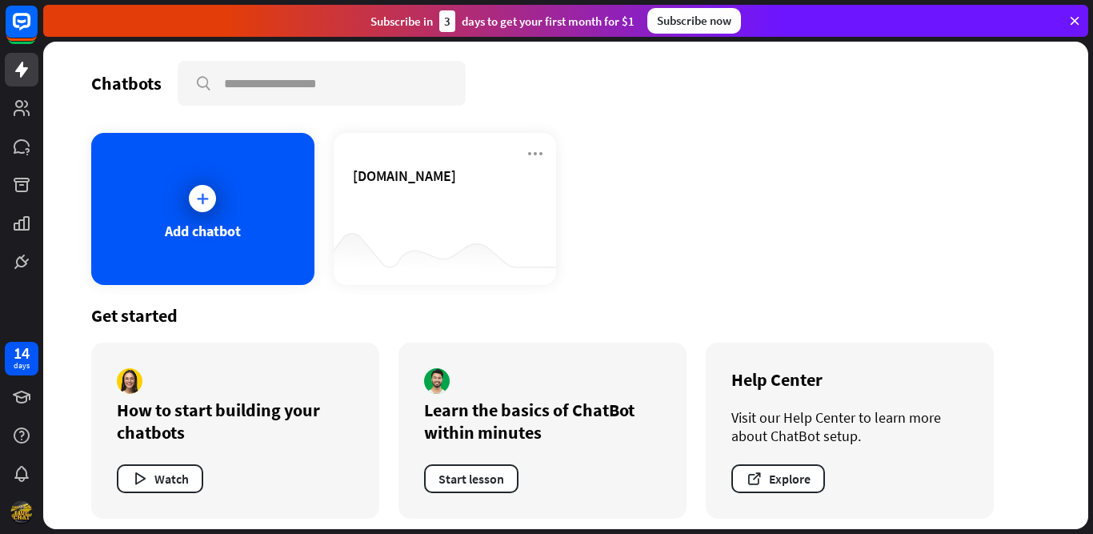
click at [533, 182] on div "Add chatbot [DOMAIN_NAME]" at bounding box center [565, 209] width 949 height 152
